Goal: Information Seeking & Learning: Learn about a topic

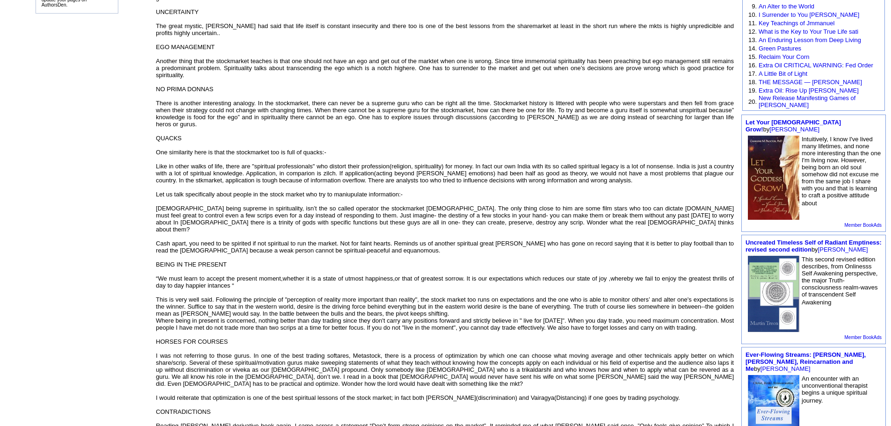
scroll to position [205, 0]
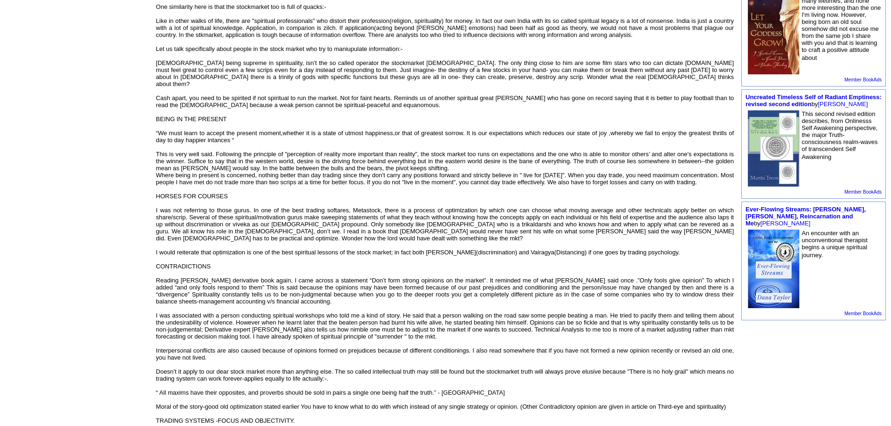
scroll to position [351, 0]
drag, startPoint x: 145, startPoint y: 226, endPoint x: 125, endPoint y: 225, distance: 20.2
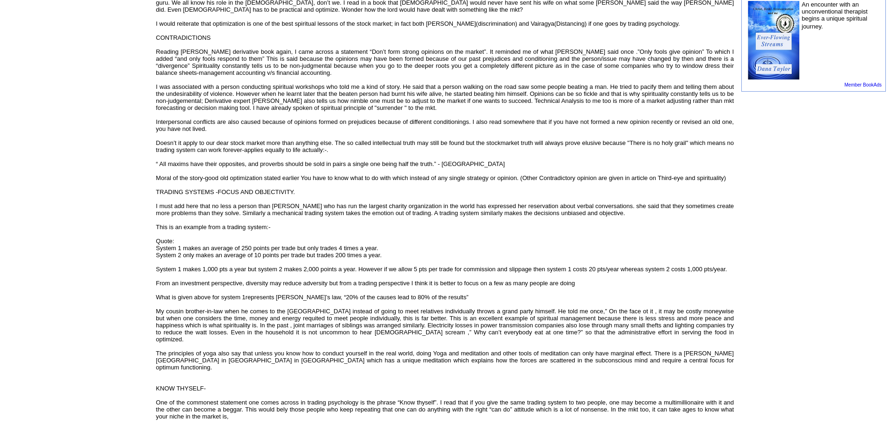
scroll to position [580, 0]
click at [125, 225] on td "[PERSON_NAME] Follow Me · Contact Me · Success story · Articles · Poetry · Mess…" at bounding box center [76, 216] width 151 height 1435
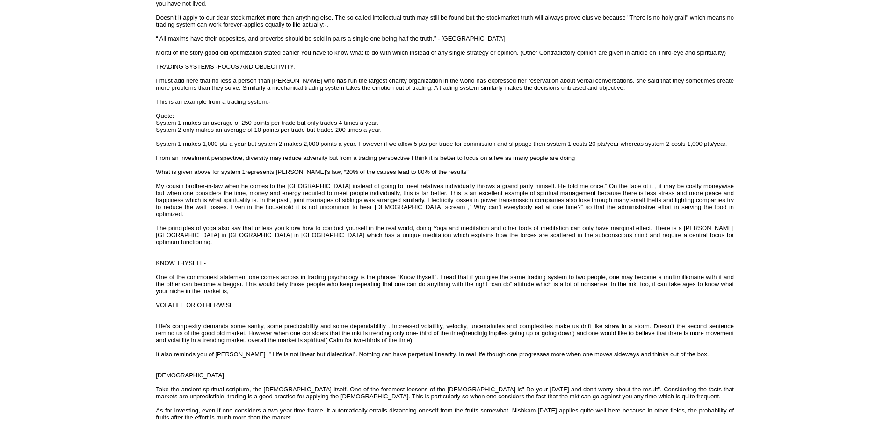
scroll to position [705, 0]
click at [116, 203] on td "[PERSON_NAME] Follow Me · Contact Me · Success story · Articles · Poetry · Mess…" at bounding box center [76, 91] width 151 height 1435
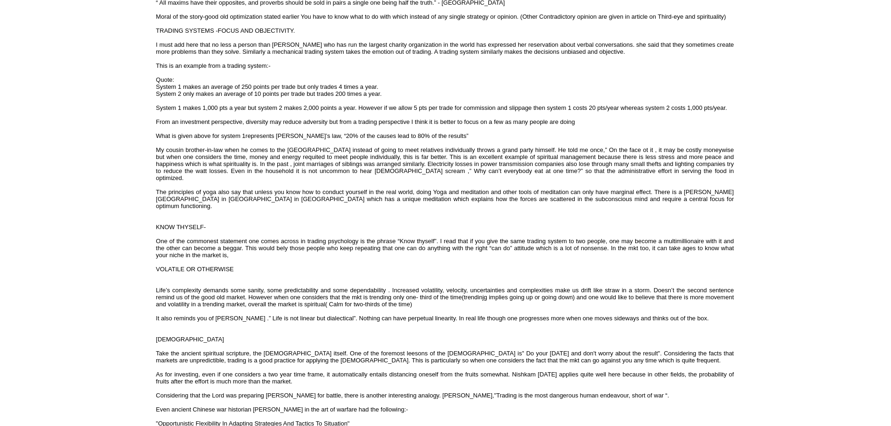
scroll to position [741, 0]
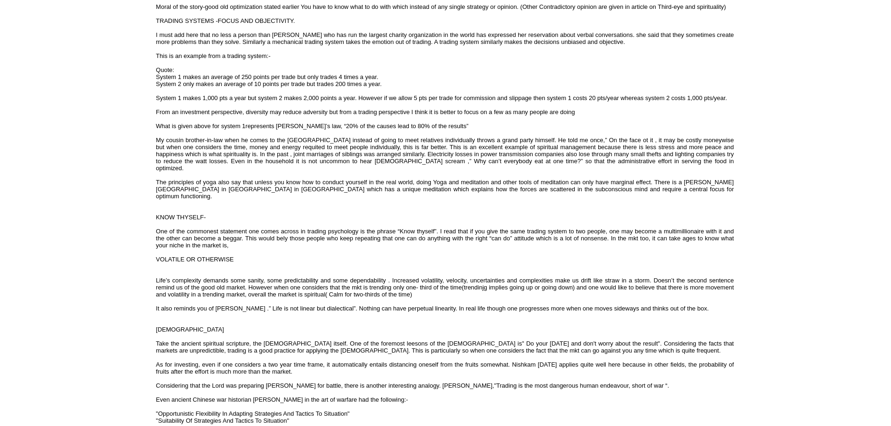
click at [116, 203] on td "[PERSON_NAME] Follow Me · Contact Me · Success story · Articles · Poetry · Mess…" at bounding box center [76, 46] width 151 height 1435
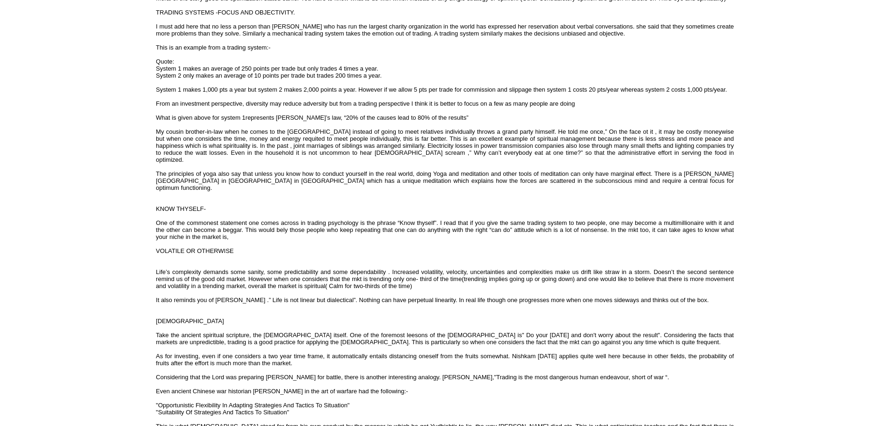
click at [116, 203] on td "[PERSON_NAME] Follow Me · Contact Me · Success story · Articles · Poetry · Mess…" at bounding box center [76, 37] width 151 height 1435
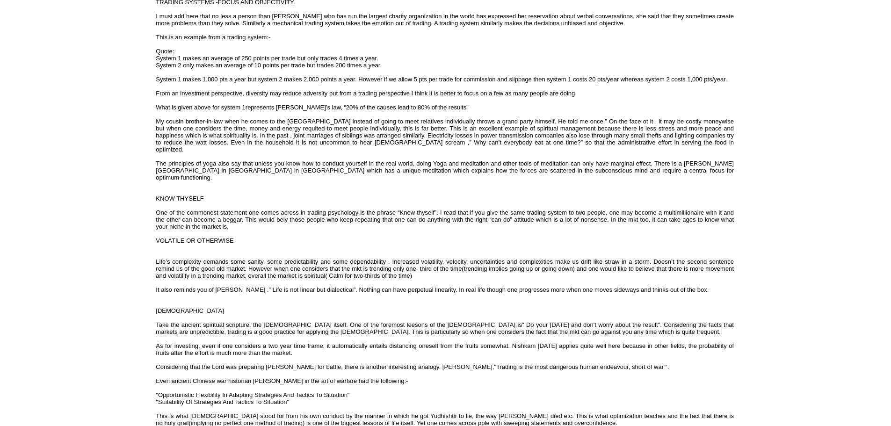
click at [116, 203] on td "[PERSON_NAME] Follow Me · Contact Me · Success story · Articles · Poetry · Mess…" at bounding box center [76, 27] width 151 height 1435
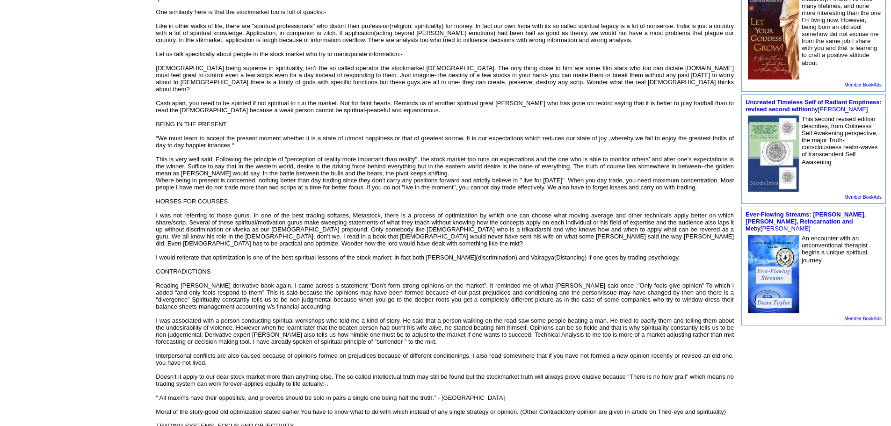
scroll to position [374, 0]
